Goal: Task Accomplishment & Management: Use online tool/utility

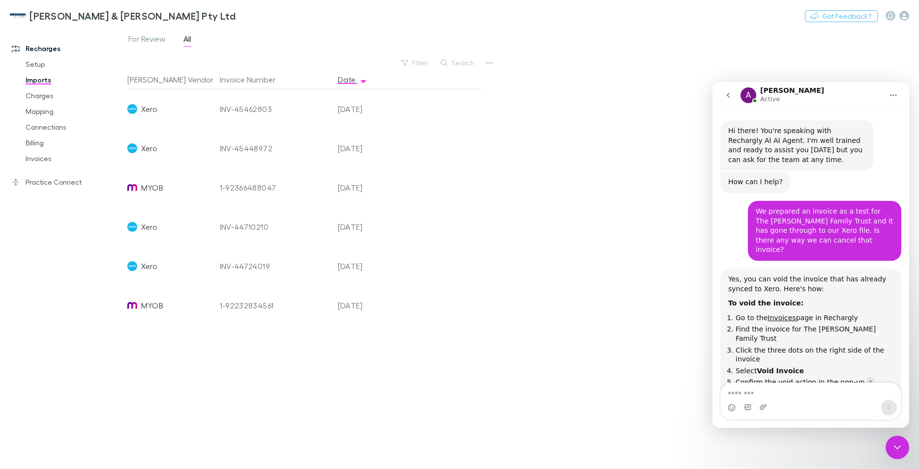
scroll to position [1610, 0]
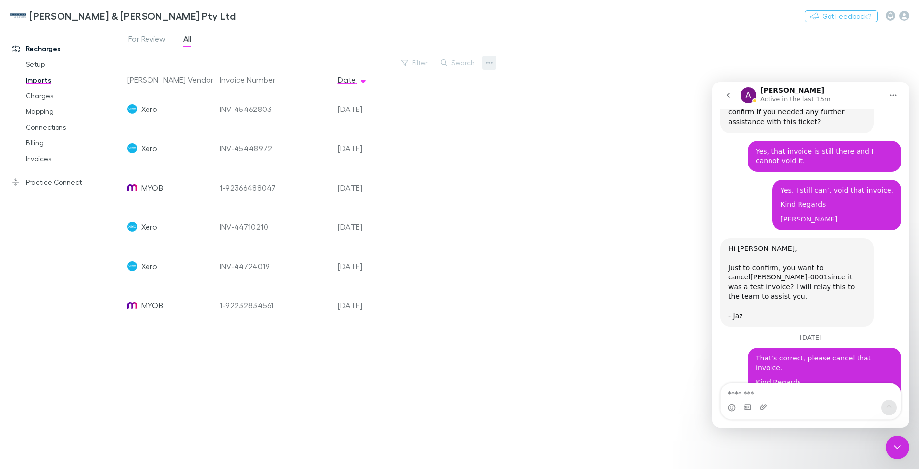
click at [492, 62] on icon "button" at bounding box center [489, 63] width 7 height 2
click at [386, 85] on p "Custom CSV Import" at bounding box center [428, 83] width 119 height 12
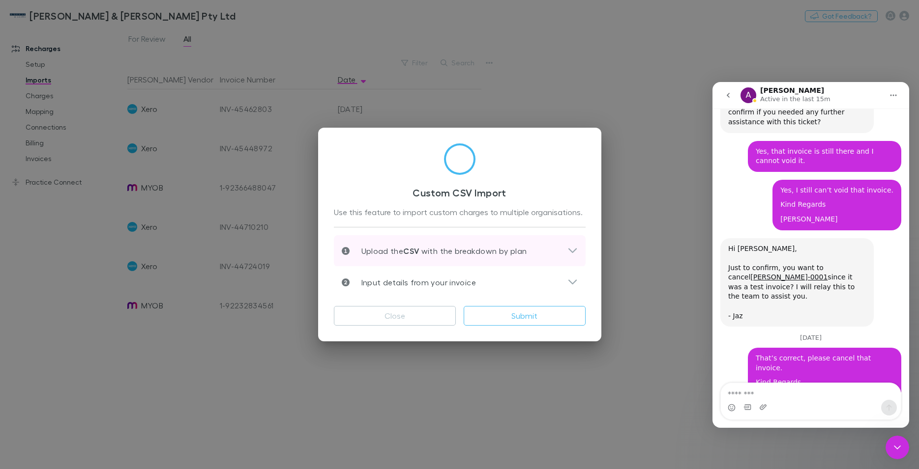
click at [551, 249] on div "Upload the CSV with the breakdown by plan" at bounding box center [455, 251] width 226 height 12
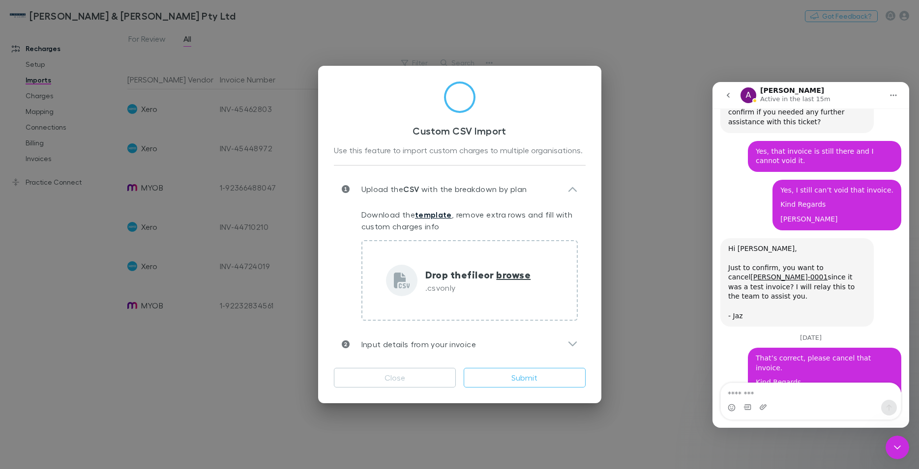
click at [441, 215] on link "template" at bounding box center [433, 215] width 37 height 10
click at [573, 347] on icon at bounding box center [572, 344] width 8 height 5
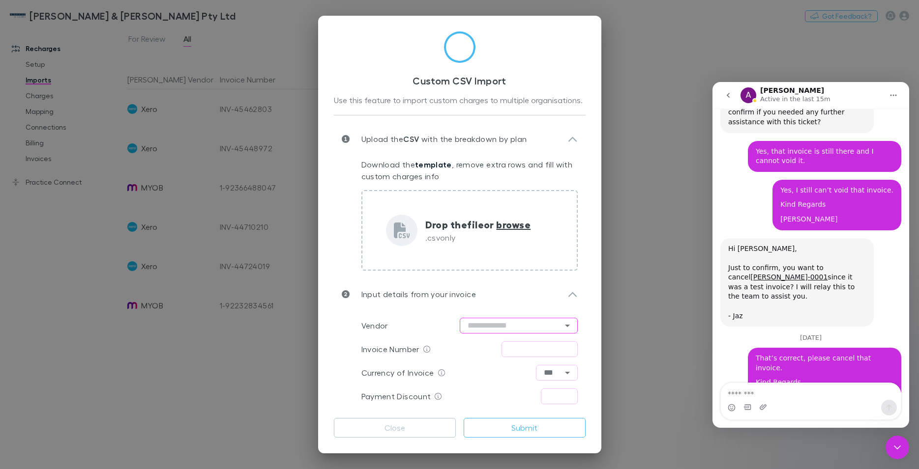
click at [561, 325] on icon "Open" at bounding box center [567, 326] width 12 height 12
click at [544, 286] on li "BGL" at bounding box center [515, 285] width 118 height 18
type input "***"
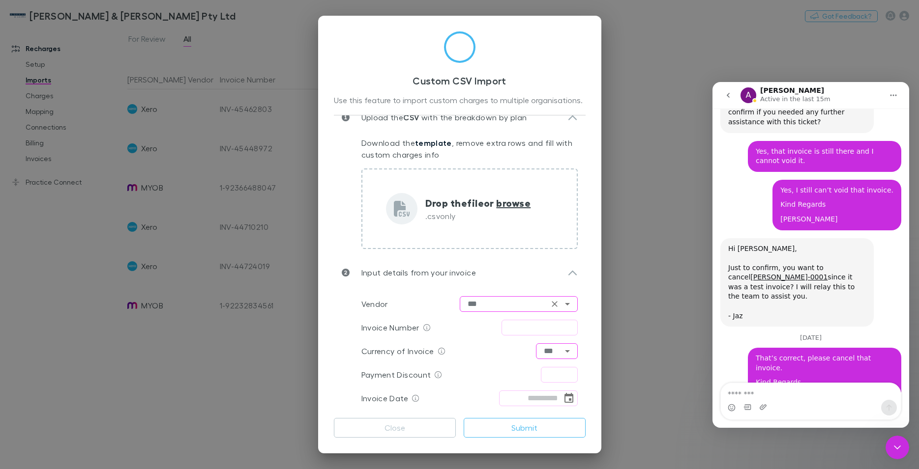
scroll to position [0, 0]
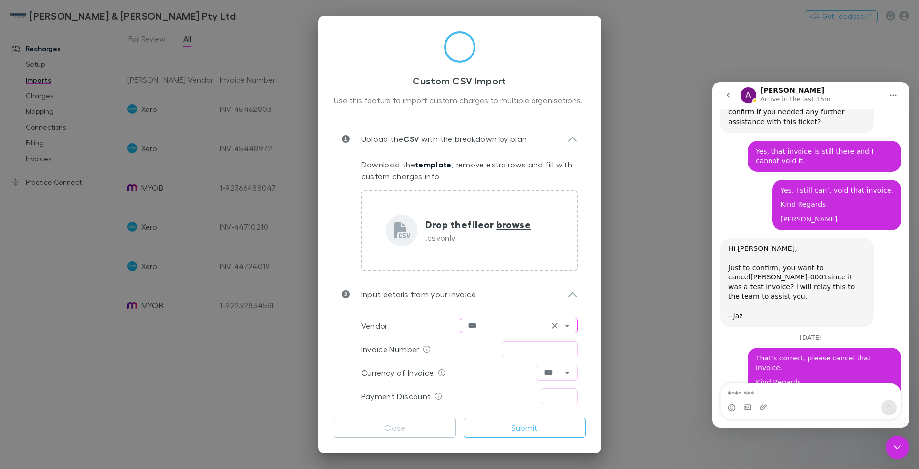
click at [659, 56] on div "Custom CSV Import Use this feature to import custom charges to multiple organis…" at bounding box center [459, 234] width 919 height 469
